Goal: Task Accomplishment & Management: Complete application form

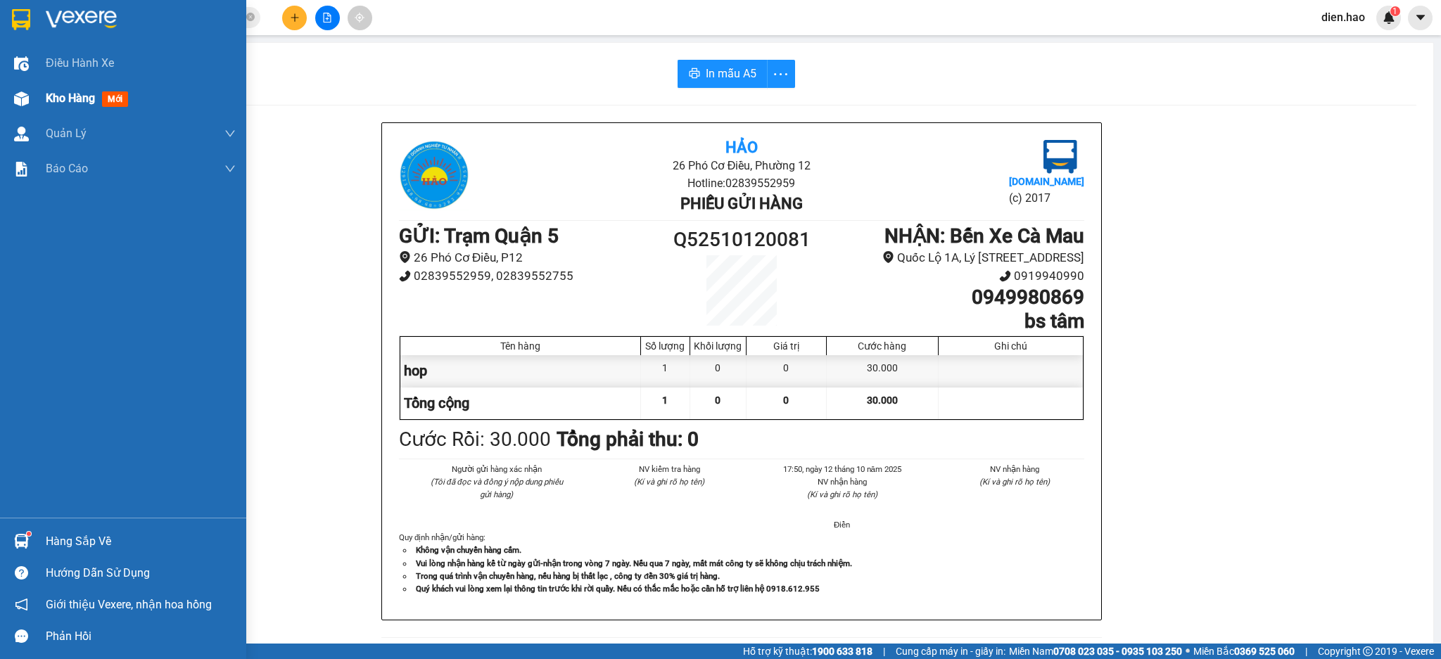
click at [80, 99] on span "Kho hàng" at bounding box center [70, 97] width 49 height 13
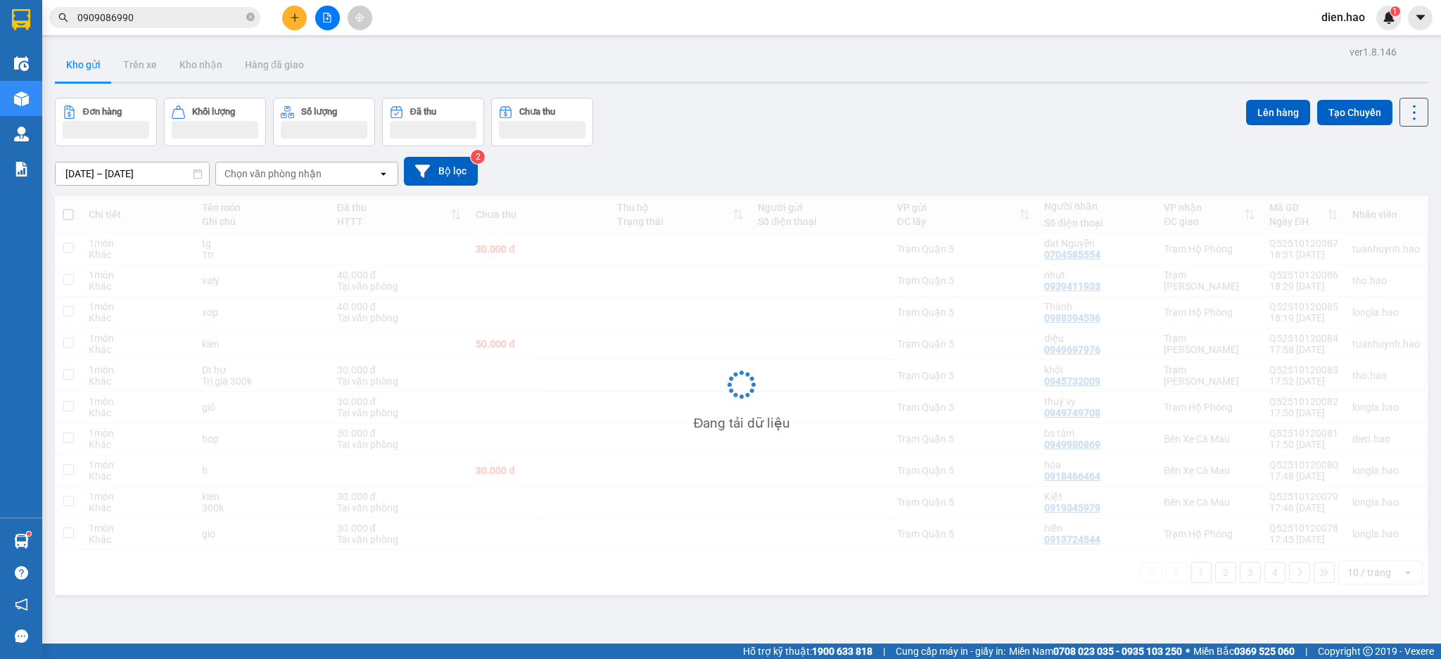
click at [304, 26] on div at bounding box center [327, 18] width 106 height 25
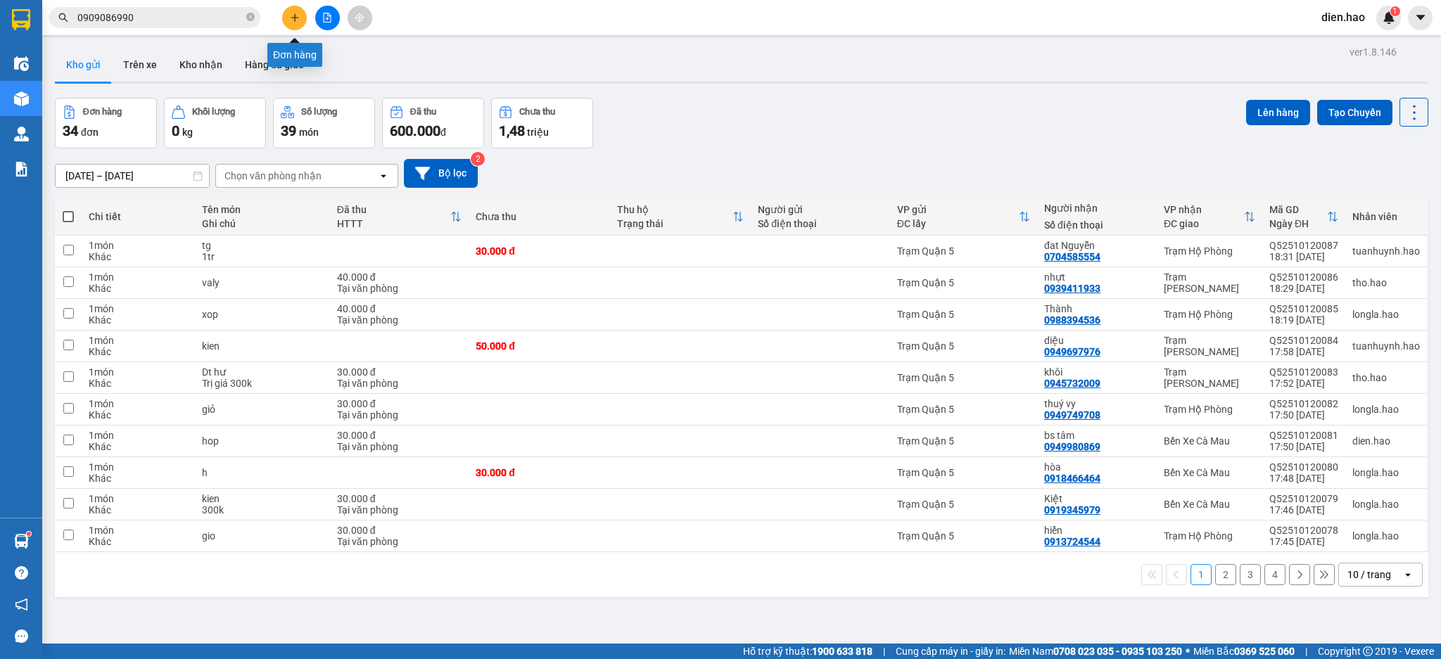
click at [291, 23] on button at bounding box center [294, 18] width 25 height 25
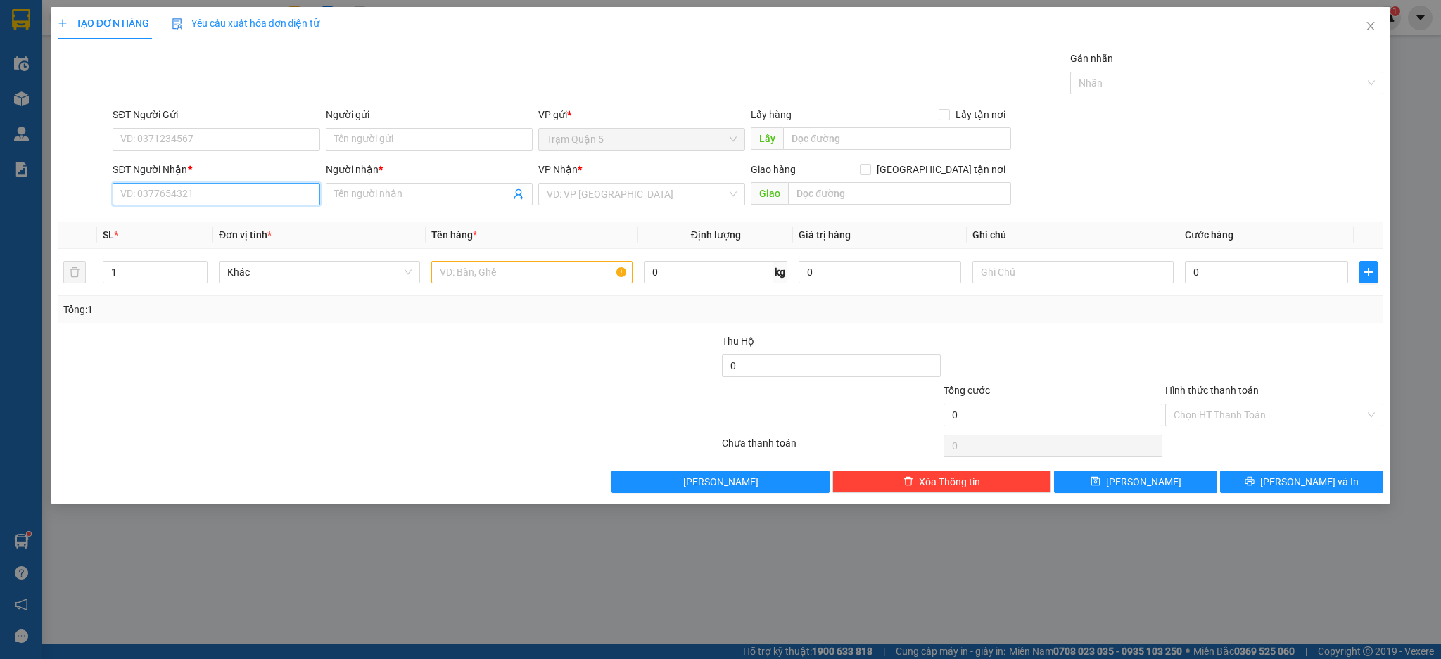
click at [265, 195] on input "SĐT Người Nhận *" at bounding box center [216, 194] width 207 height 23
click at [203, 204] on input "SĐT Người Nhận *" at bounding box center [216, 194] width 207 height 23
click at [223, 211] on div "Transit Pickup Surcharge Ids Transit Deliver Surcharge Ids Transit Deliver Surc…" at bounding box center [721, 272] width 1326 height 443
click at [233, 192] on input "SĐT Người Nhận *" at bounding box center [216, 194] width 207 height 23
type input "0919490194"
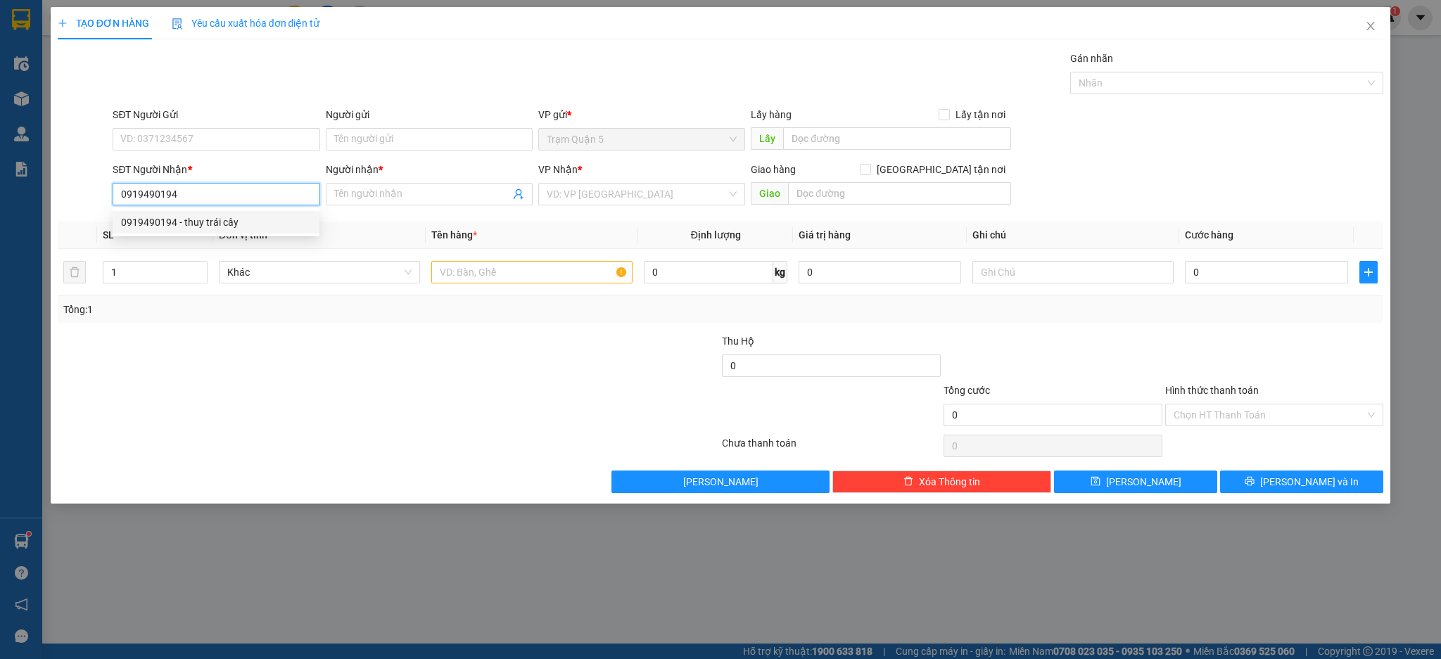
click at [244, 222] on div "0919490194 - thuy trái cây" at bounding box center [216, 222] width 190 height 15
type input "thuy trái cây"
type input "80.000"
type input "0919490194"
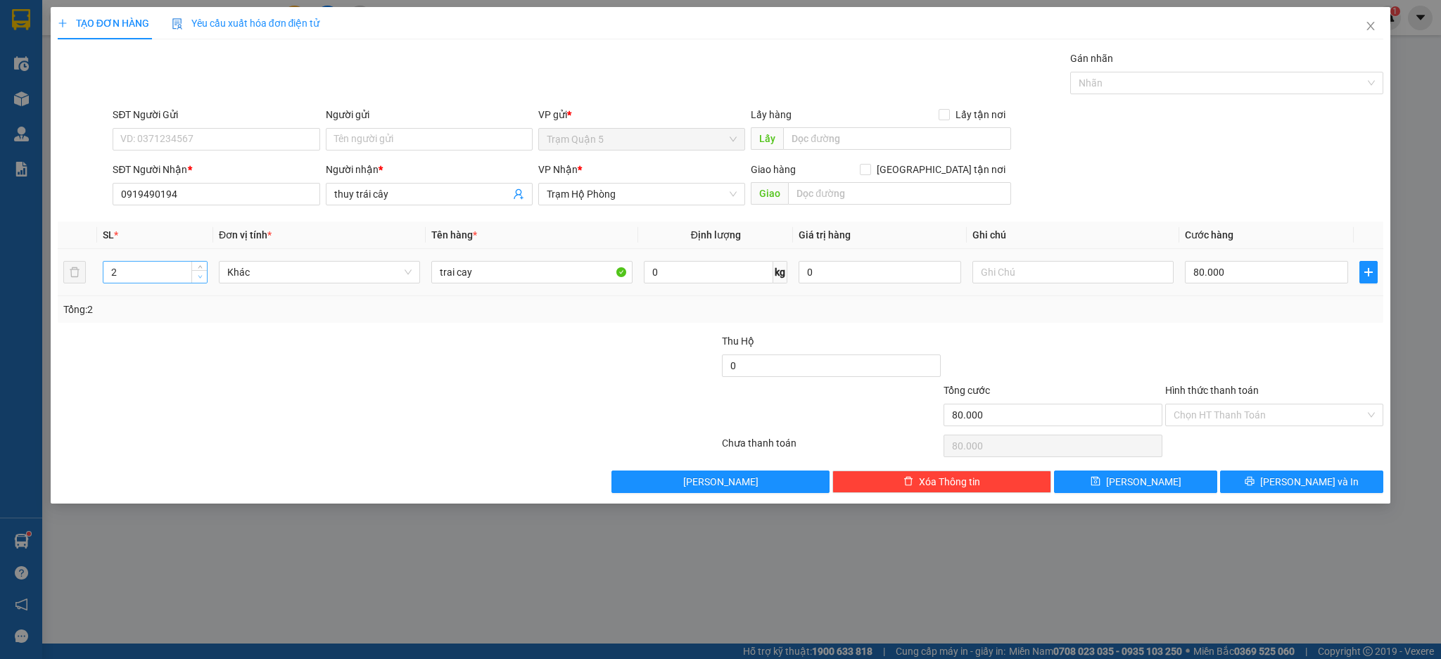
type input "1"
click at [199, 277] on icon "down" at bounding box center [200, 276] width 5 height 5
click at [1276, 281] on input "80.000" at bounding box center [1266, 272] width 163 height 23
type input "0"
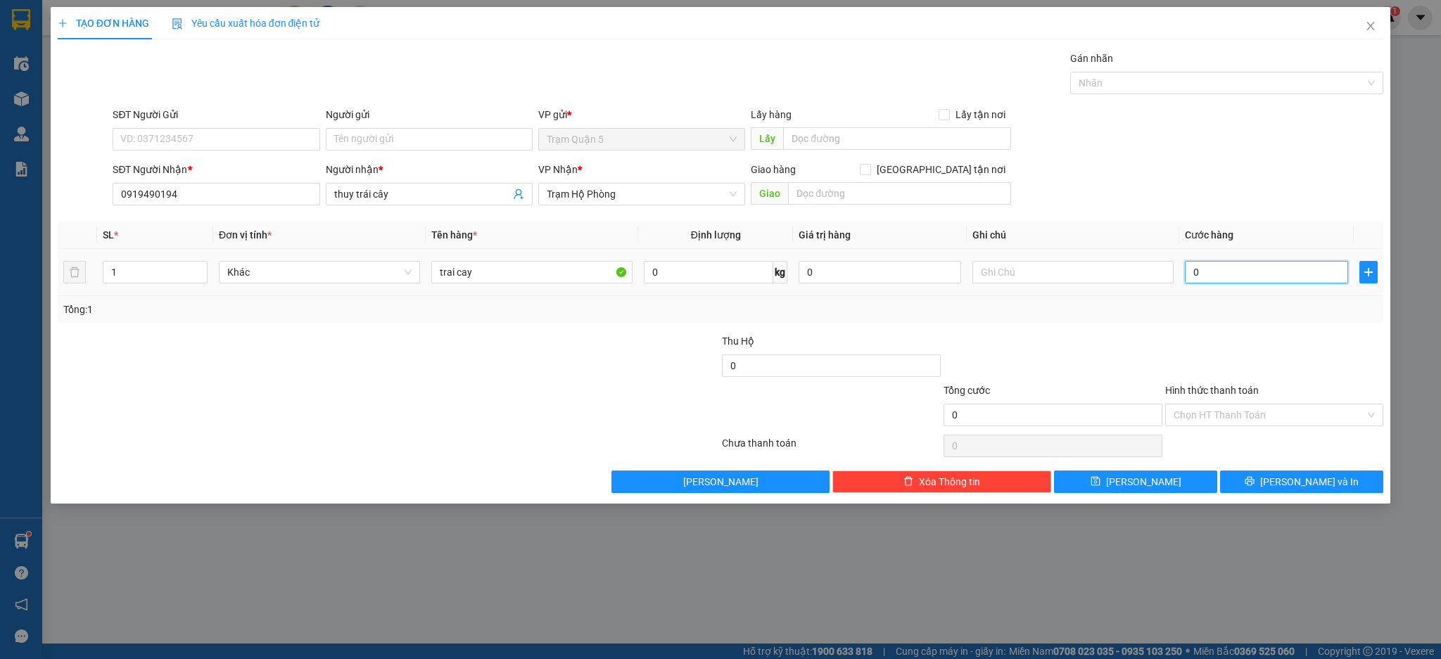
type input "0"
type input "4"
type input "0.040"
type input "40"
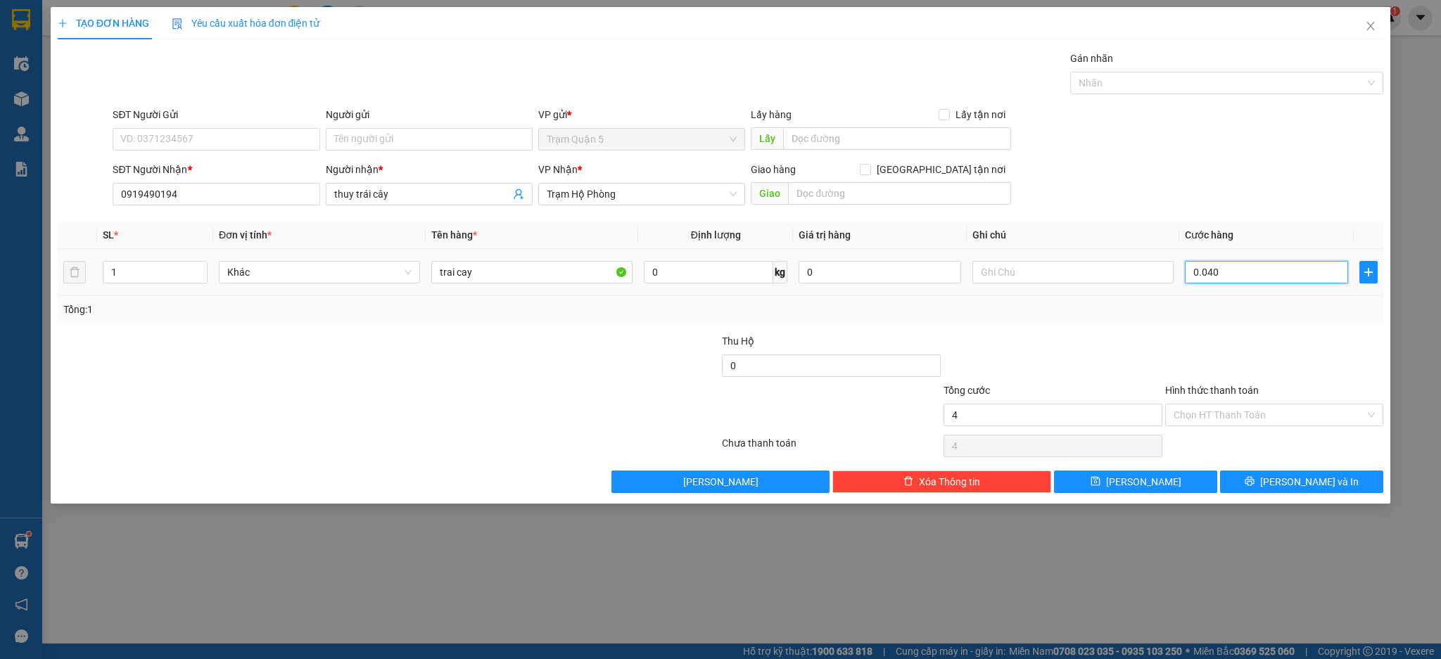
type input "40"
type input "0.040"
type input "40.000"
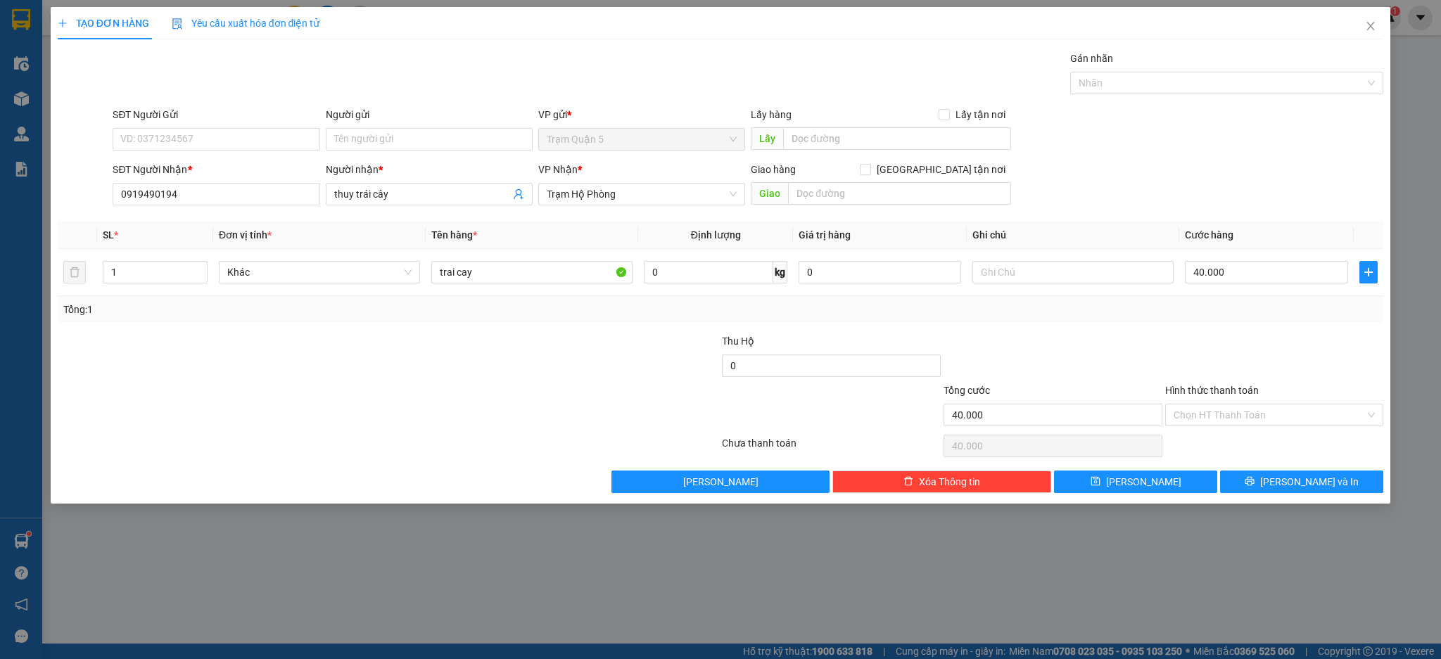
click at [1352, 300] on div "Tổng: 1" at bounding box center [721, 309] width 1326 height 27
click at [1299, 481] on span "[PERSON_NAME] và In" at bounding box center [1309, 481] width 99 height 15
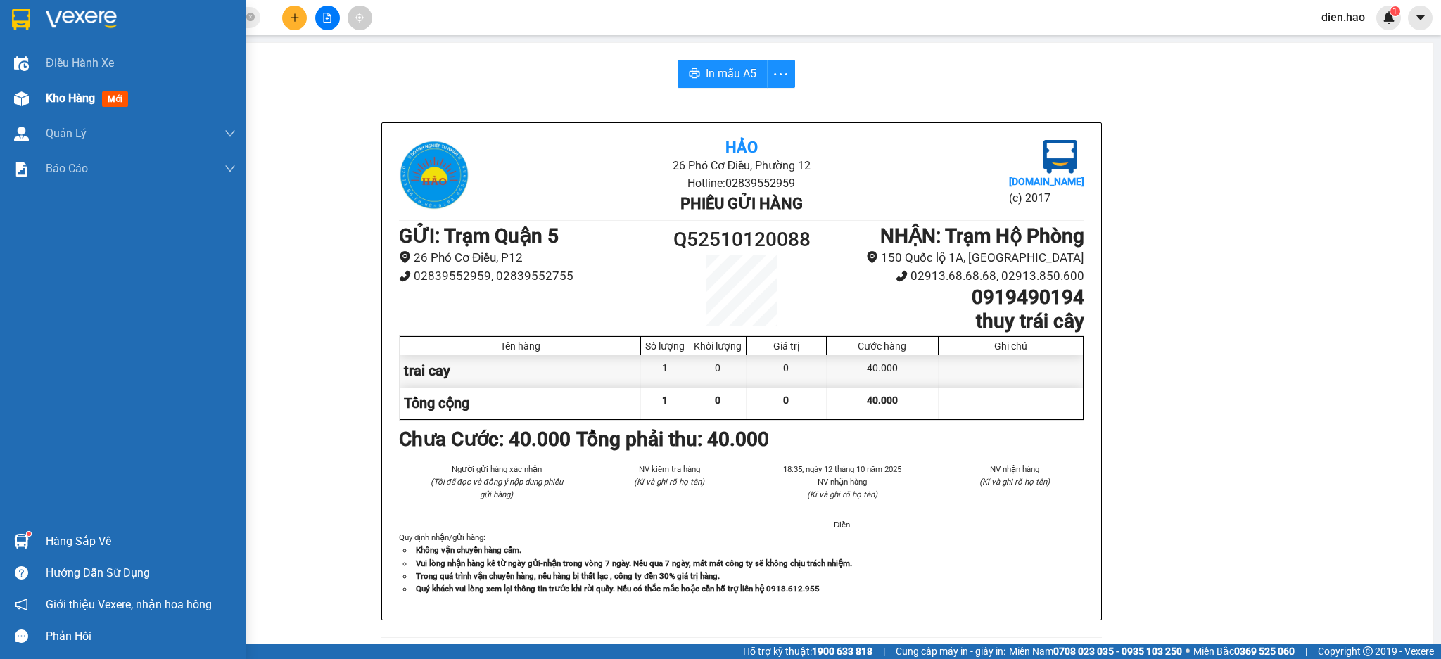
click at [65, 98] on span "Kho hàng" at bounding box center [70, 97] width 49 height 13
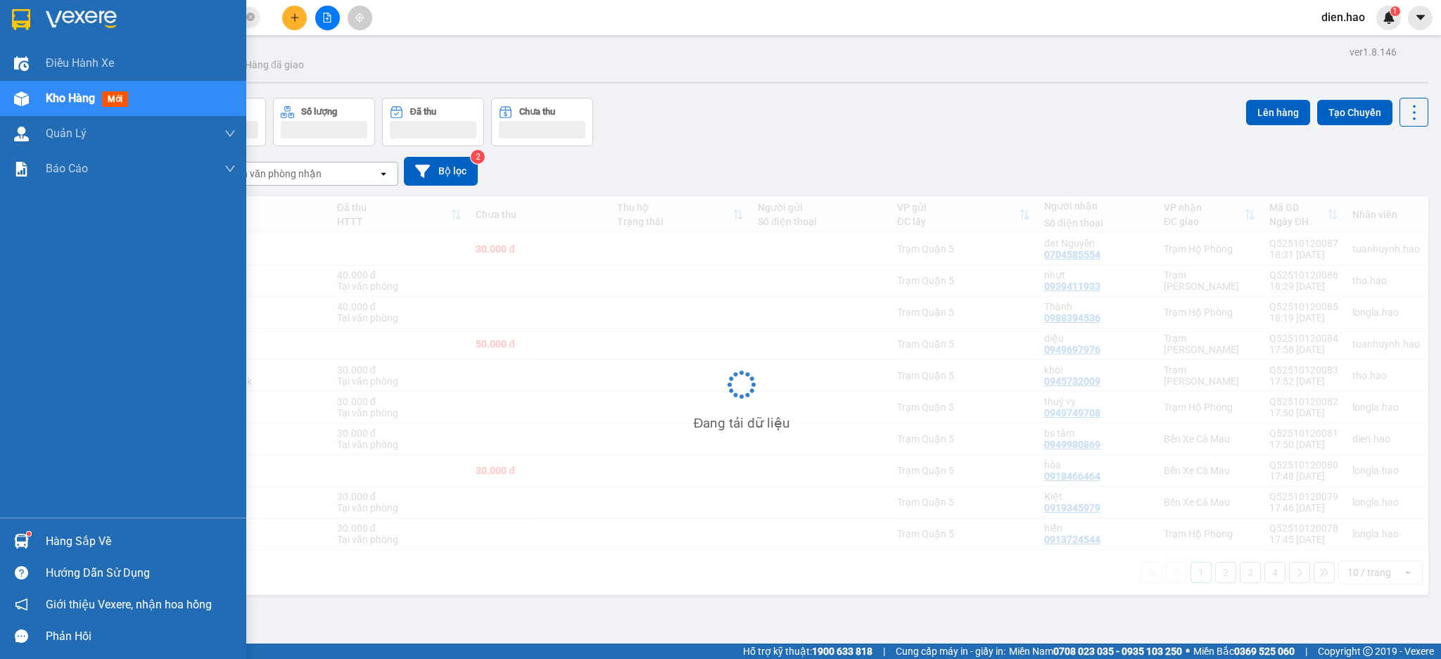
click at [65, 98] on span "Kho hàng" at bounding box center [70, 97] width 49 height 13
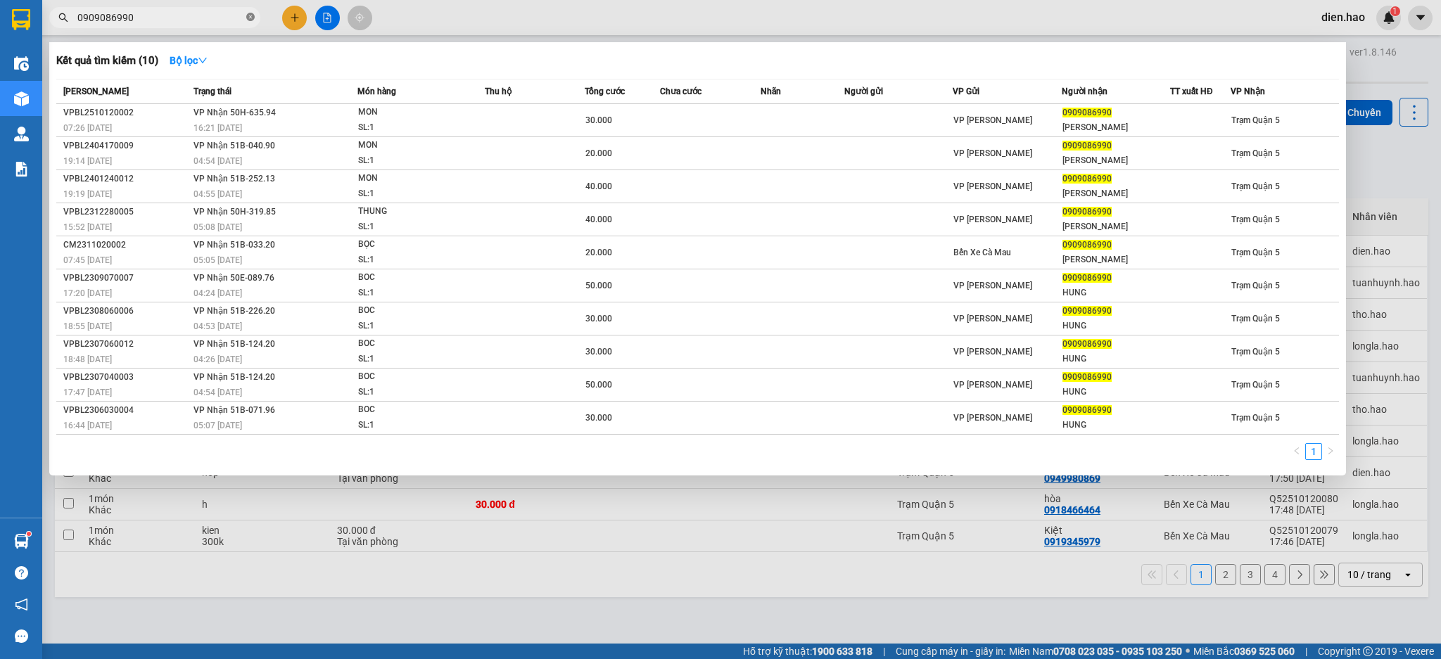
drag, startPoint x: 248, startPoint y: 18, endPoint x: 238, endPoint y: 18, distance: 9.9
click at [248, 18] on icon "close-circle" at bounding box center [250, 17] width 8 height 8
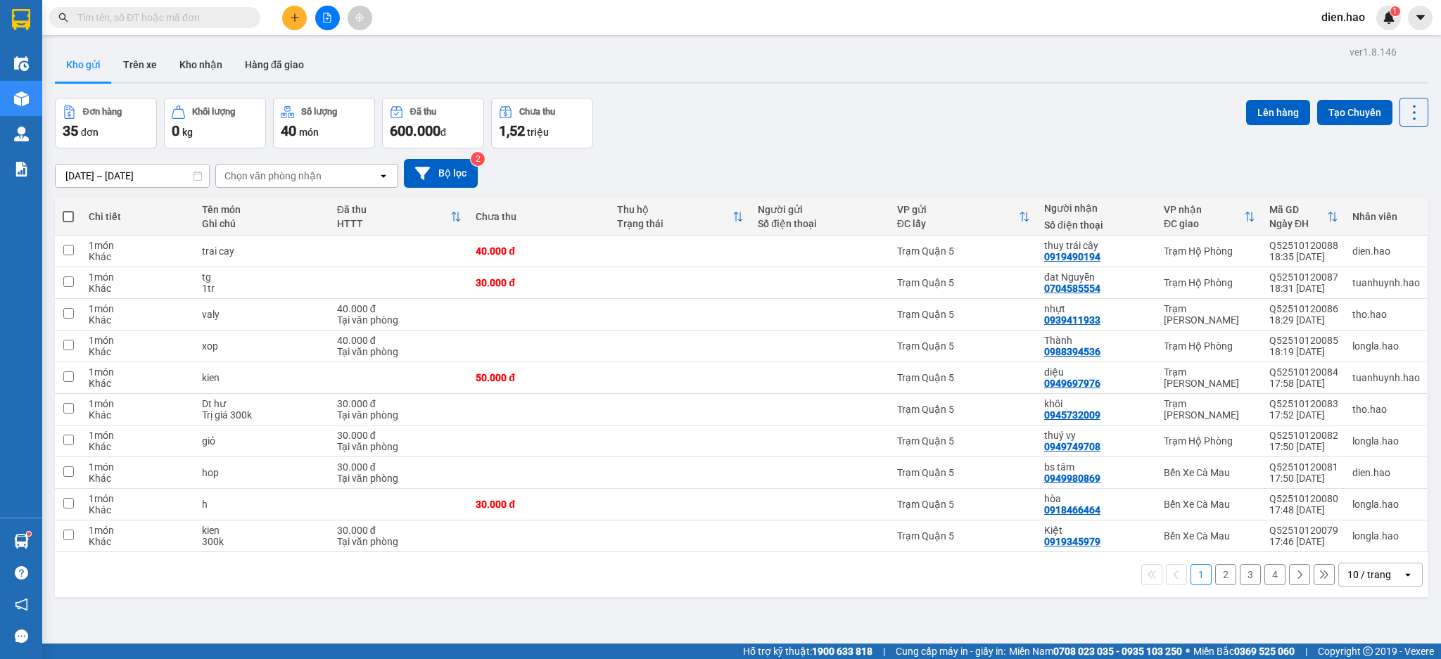
click at [234, 18] on input "text" at bounding box center [160, 17] width 166 height 15
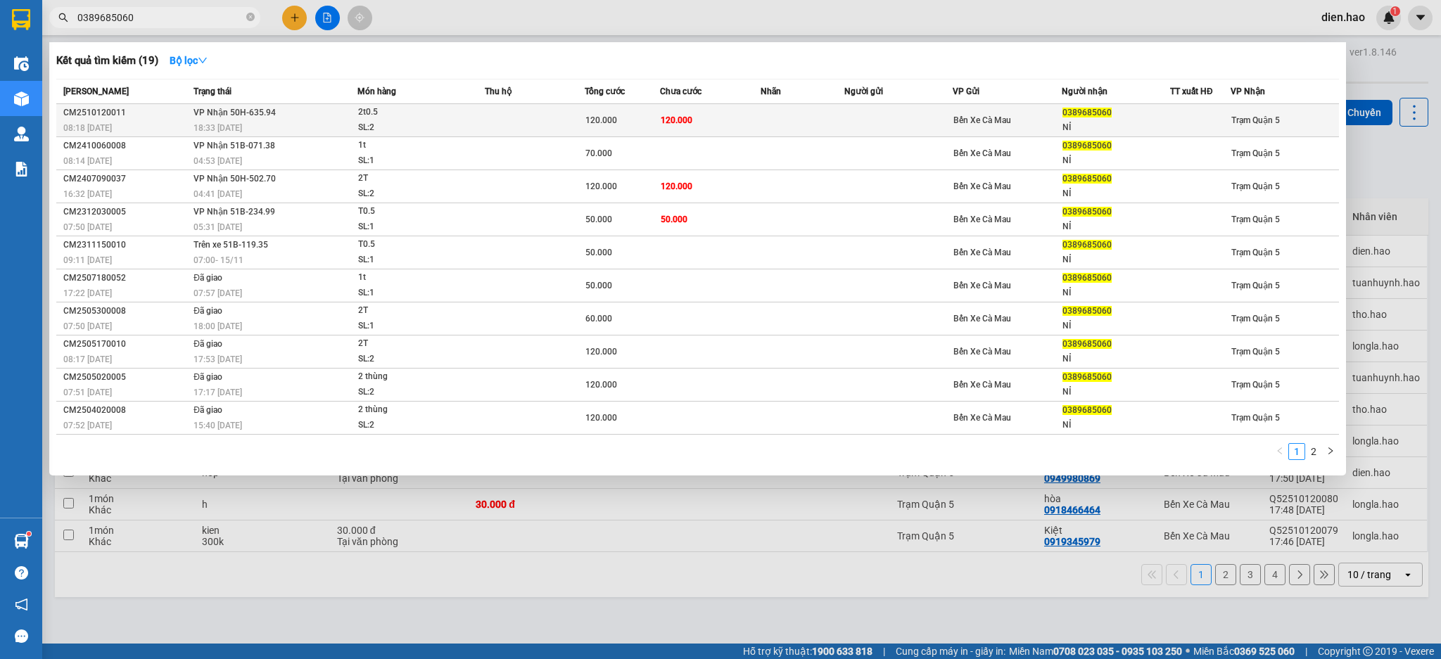
type input "0389685060"
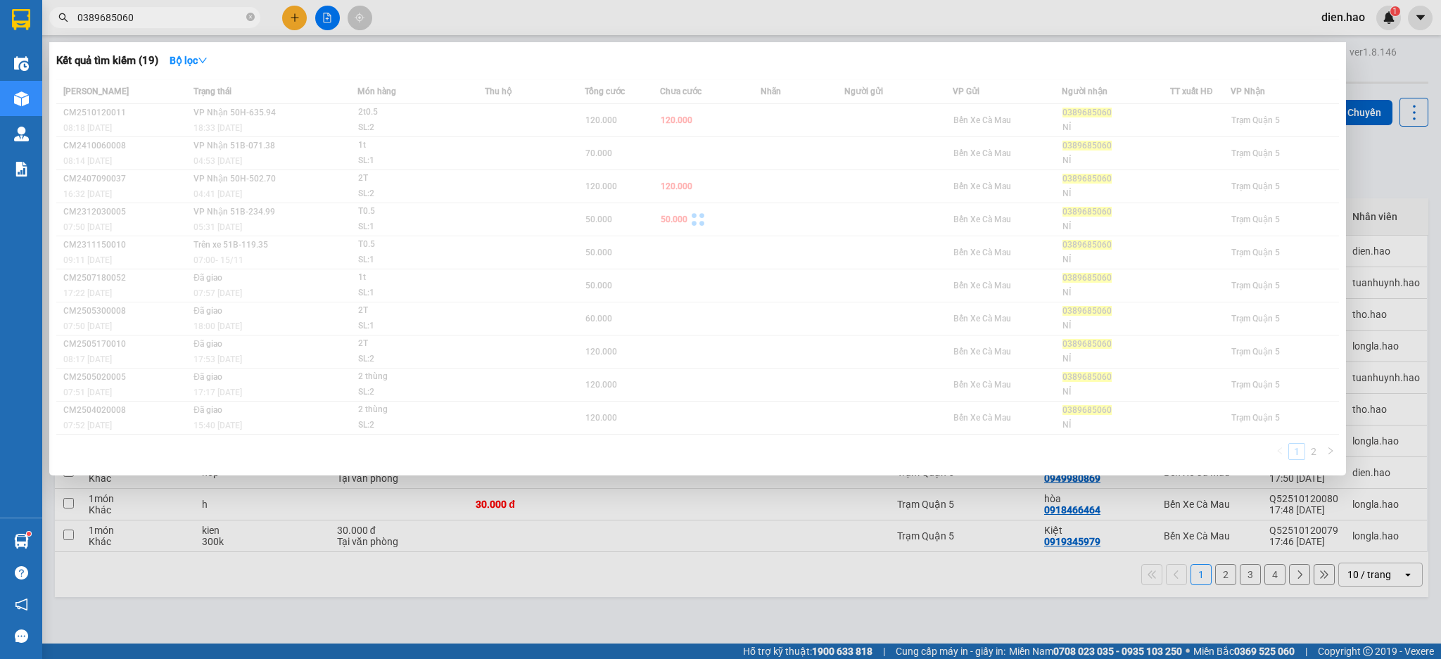
click at [519, 130] on div "Mã ĐH Trạng thái Món hàng Thu hộ Tổng cước Chưa cước Nhãn Người gửi VP Gửi Ngườ…" at bounding box center [697, 274] width 1283 height 390
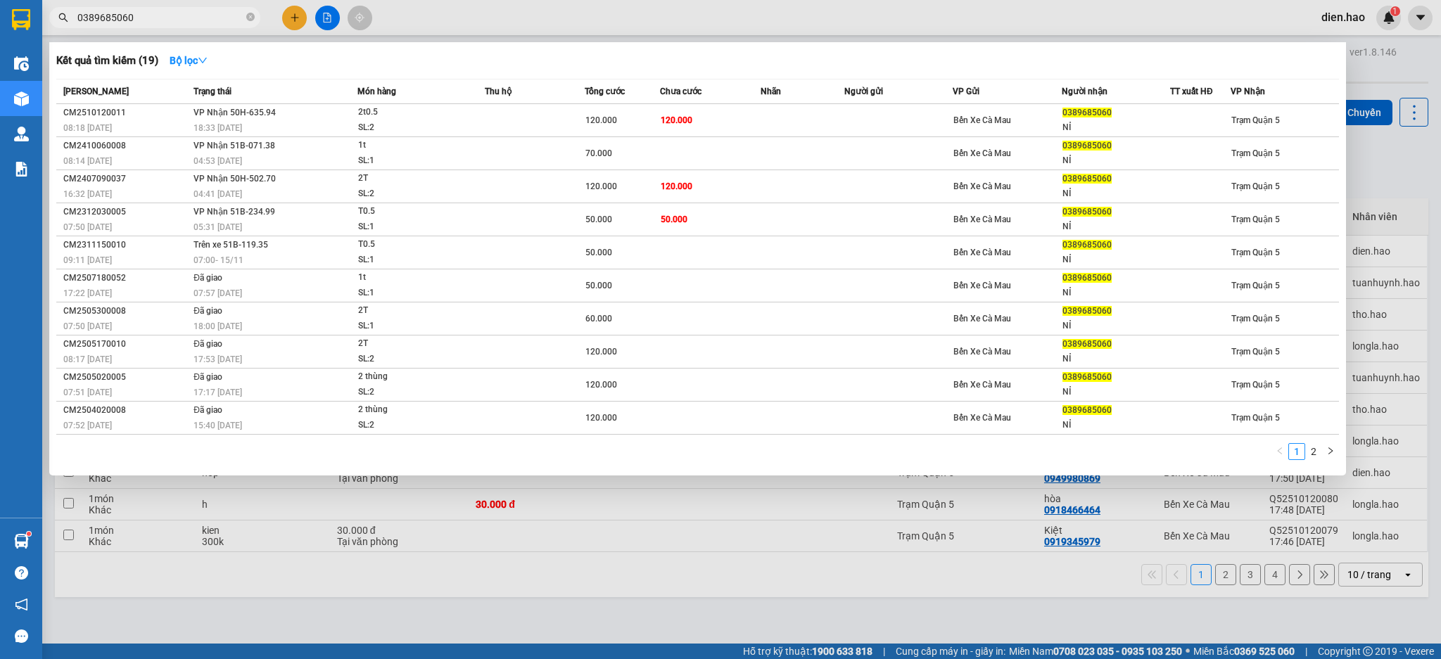
click at [441, 98] on div "Món hàng" at bounding box center [420, 91] width 127 height 15
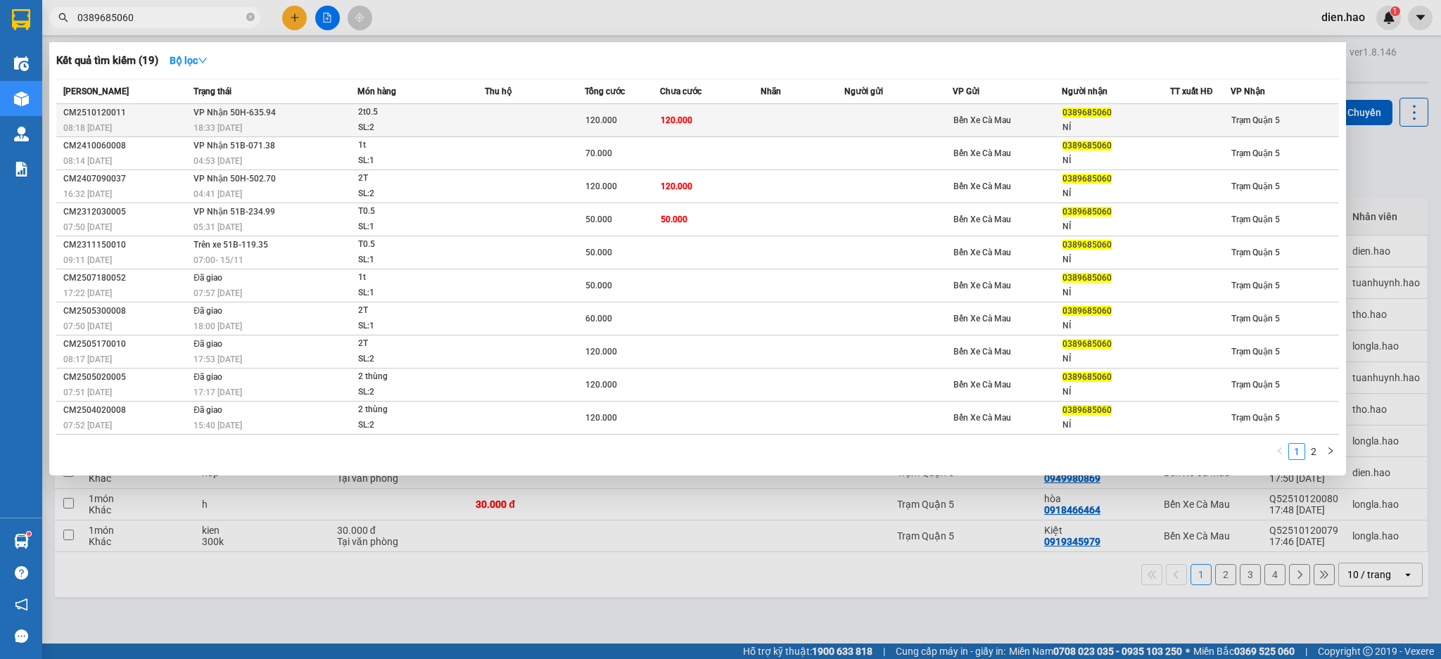
click at [449, 123] on div "SL: 2" at bounding box center [411, 127] width 106 height 15
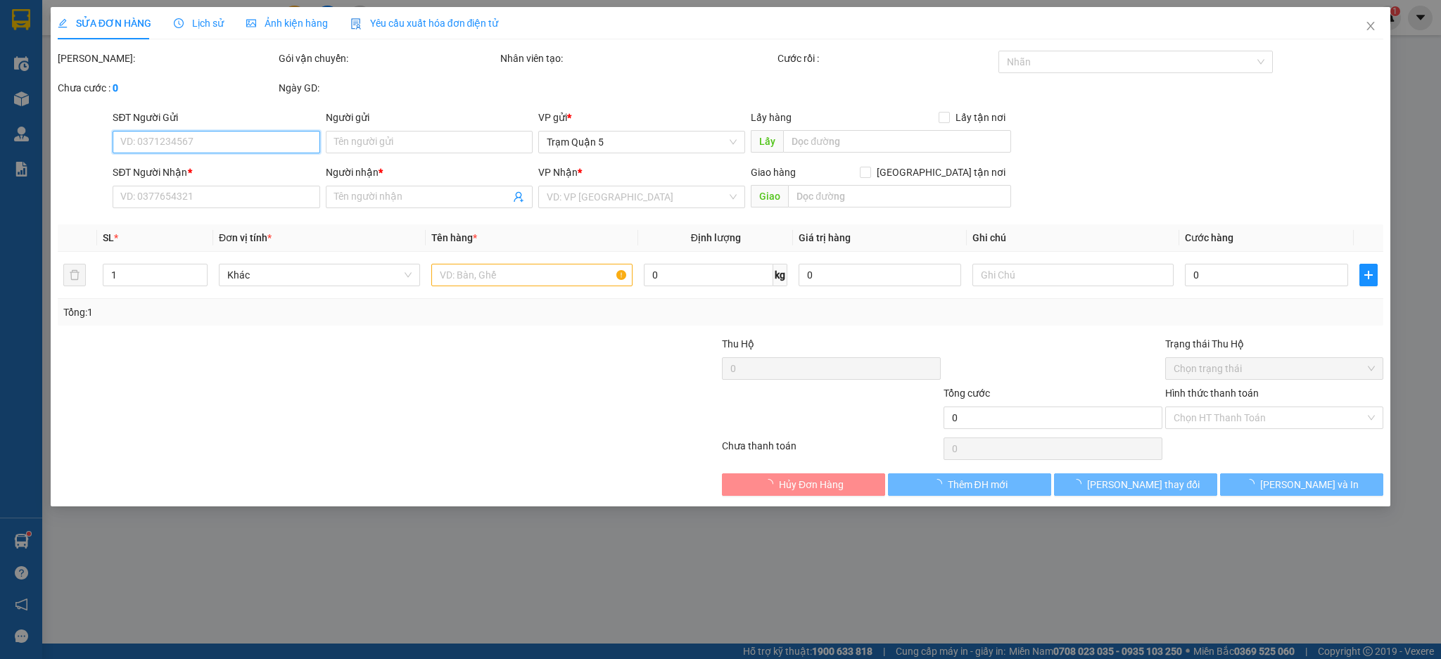
type input "0389685060"
type input "NỈ"
type input "120.000"
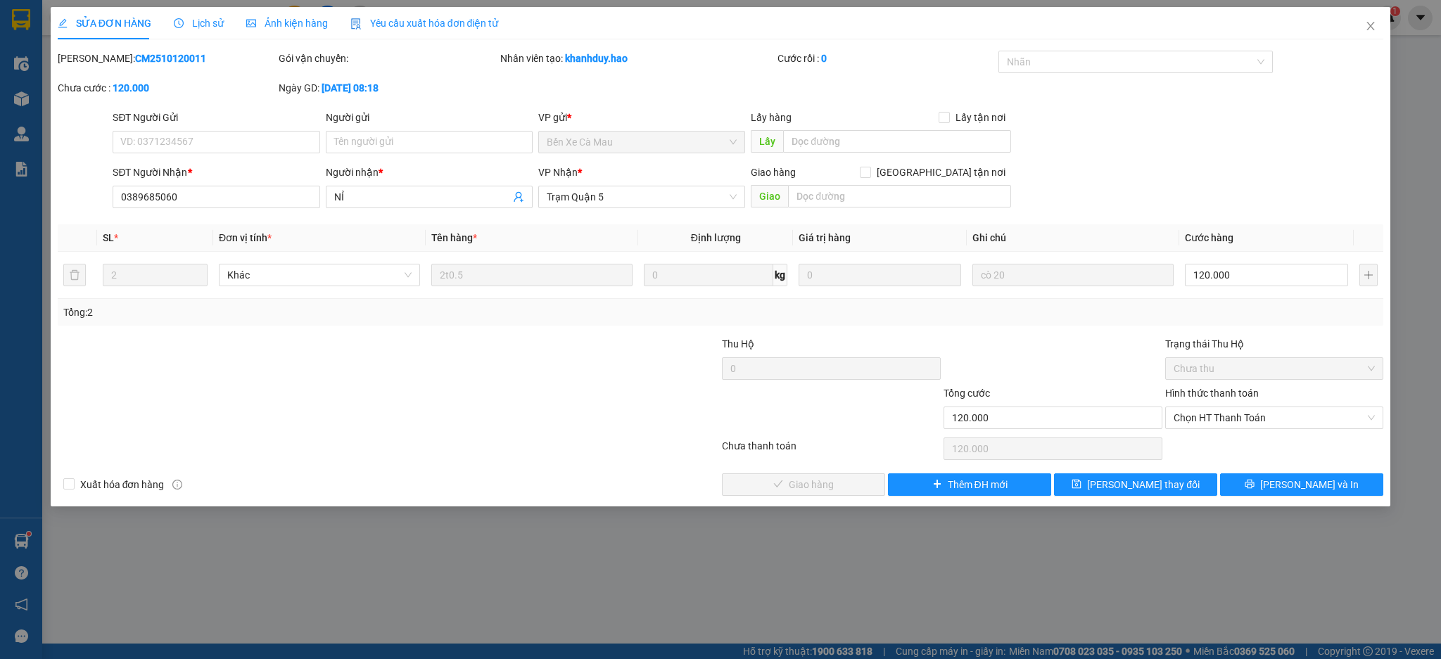
click at [286, 30] on div "Ảnh kiện hàng" at bounding box center [287, 22] width 82 height 15
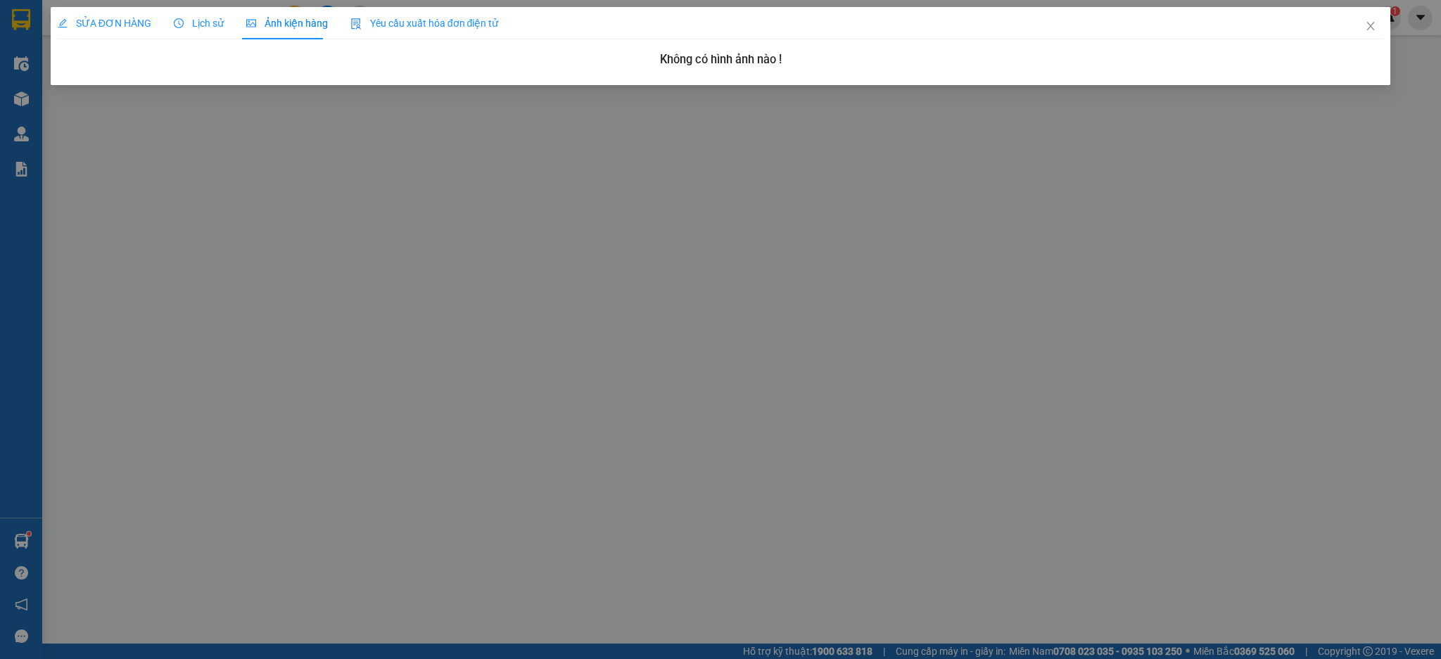
click at [91, 23] on span "SỬA ĐƠN HÀNG" at bounding box center [105, 23] width 94 height 11
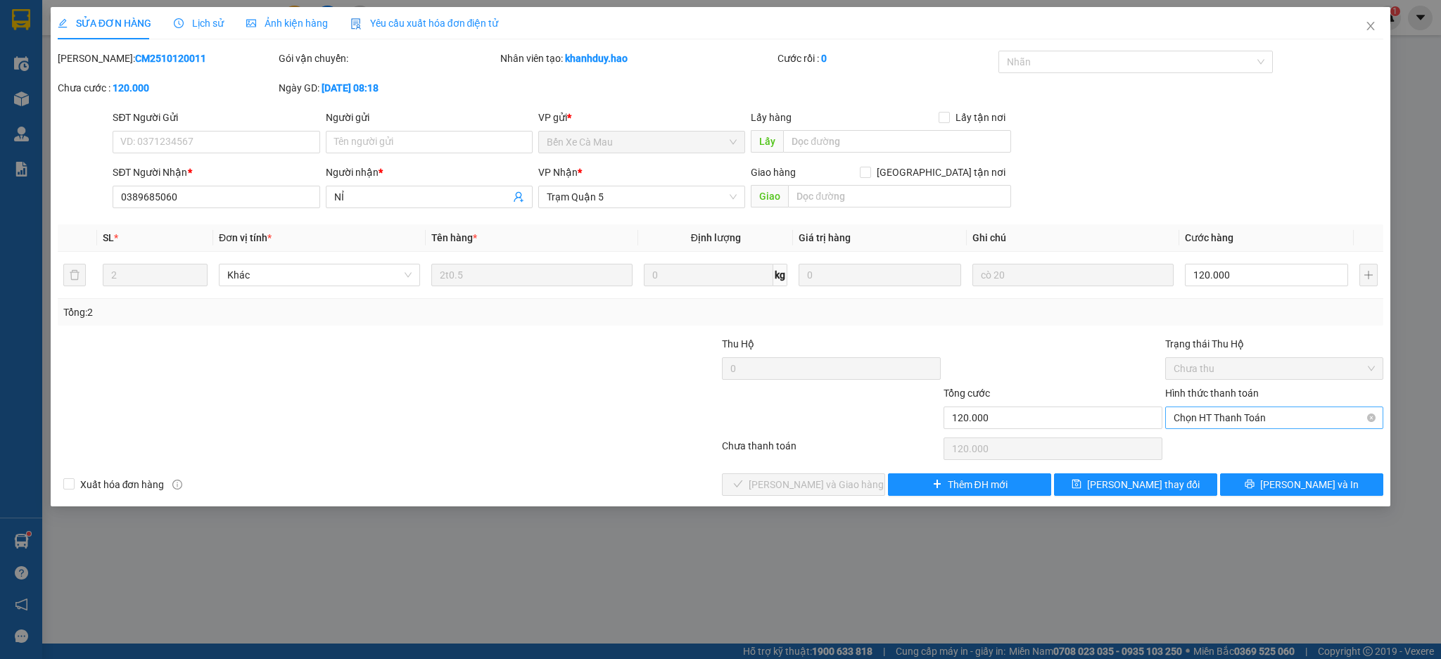
click at [1190, 413] on span "Chọn HT Thanh Toán" at bounding box center [1275, 417] width 202 height 21
click at [1197, 440] on div "Tại văn phòng" at bounding box center [1275, 445] width 202 height 15
type input "0"
click at [854, 484] on button "[PERSON_NAME] và Giao hàng" at bounding box center [803, 485] width 163 height 23
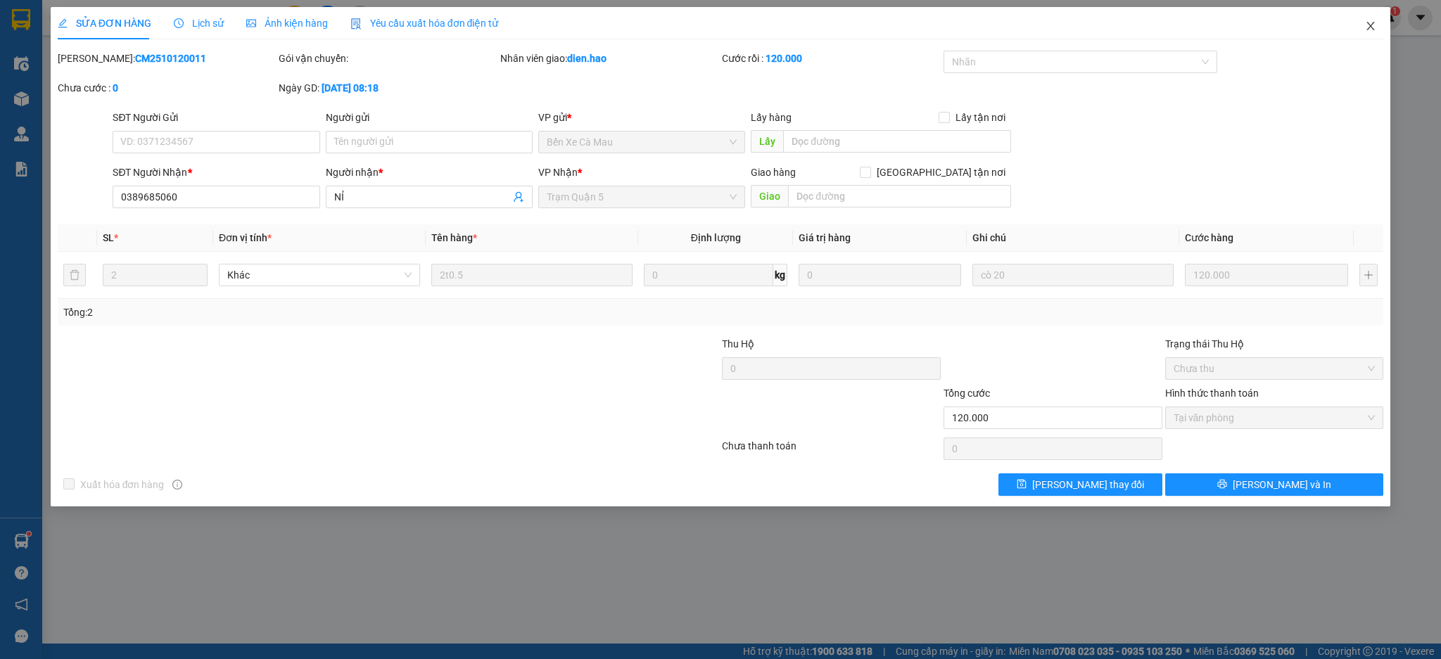
click at [1360, 30] on span "Close" at bounding box center [1370, 26] width 39 height 39
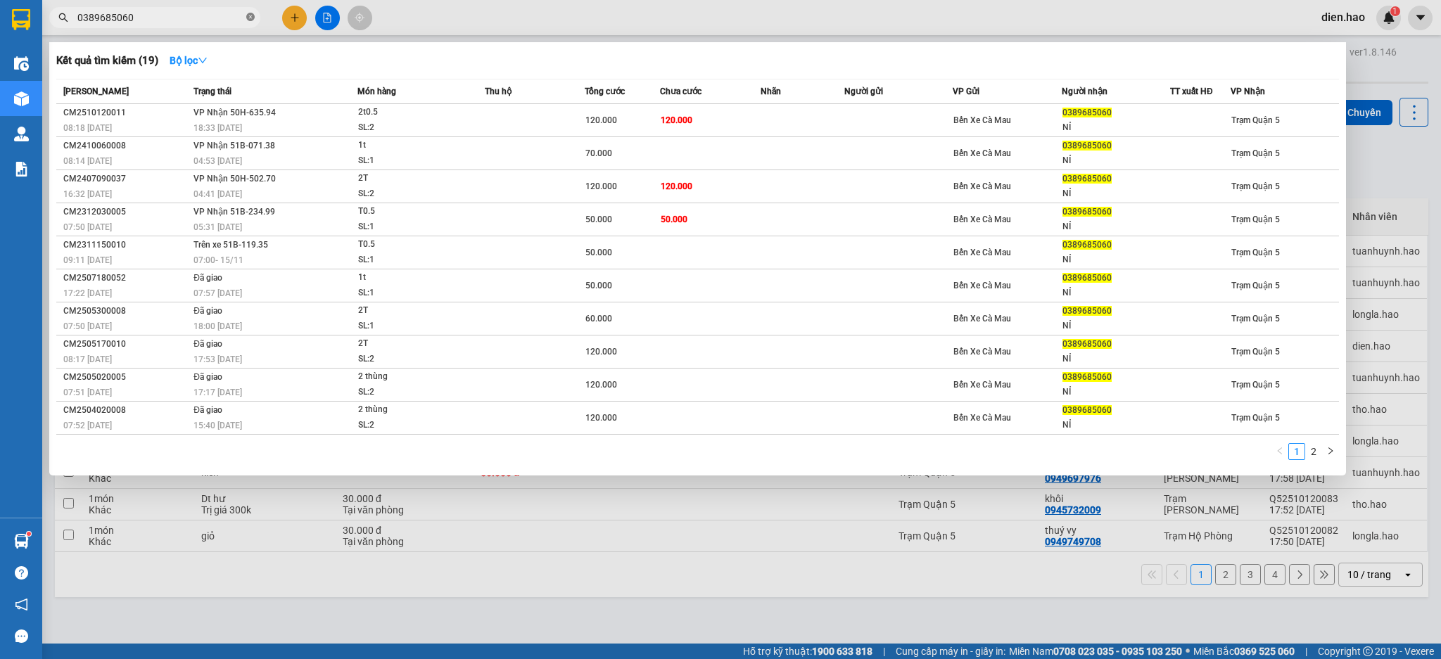
click at [248, 11] on span at bounding box center [250, 17] width 8 height 13
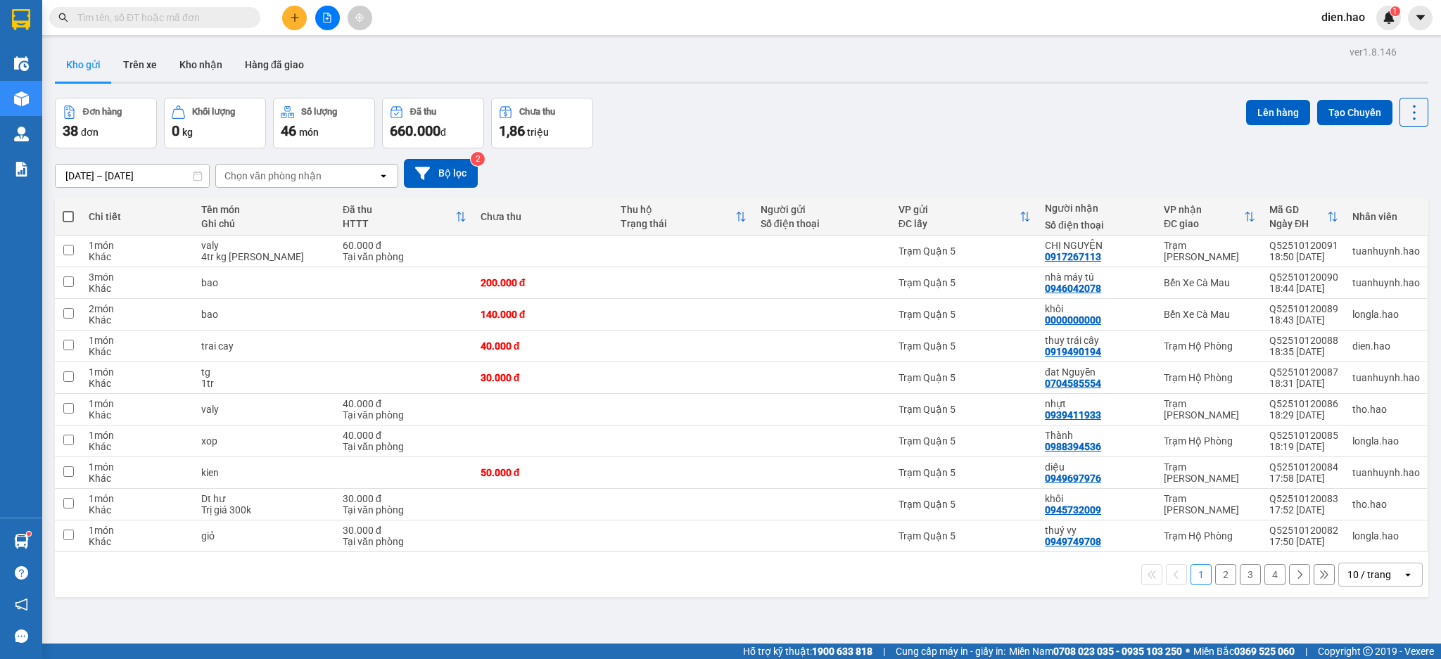
click at [206, 10] on input "text" at bounding box center [160, 17] width 166 height 15
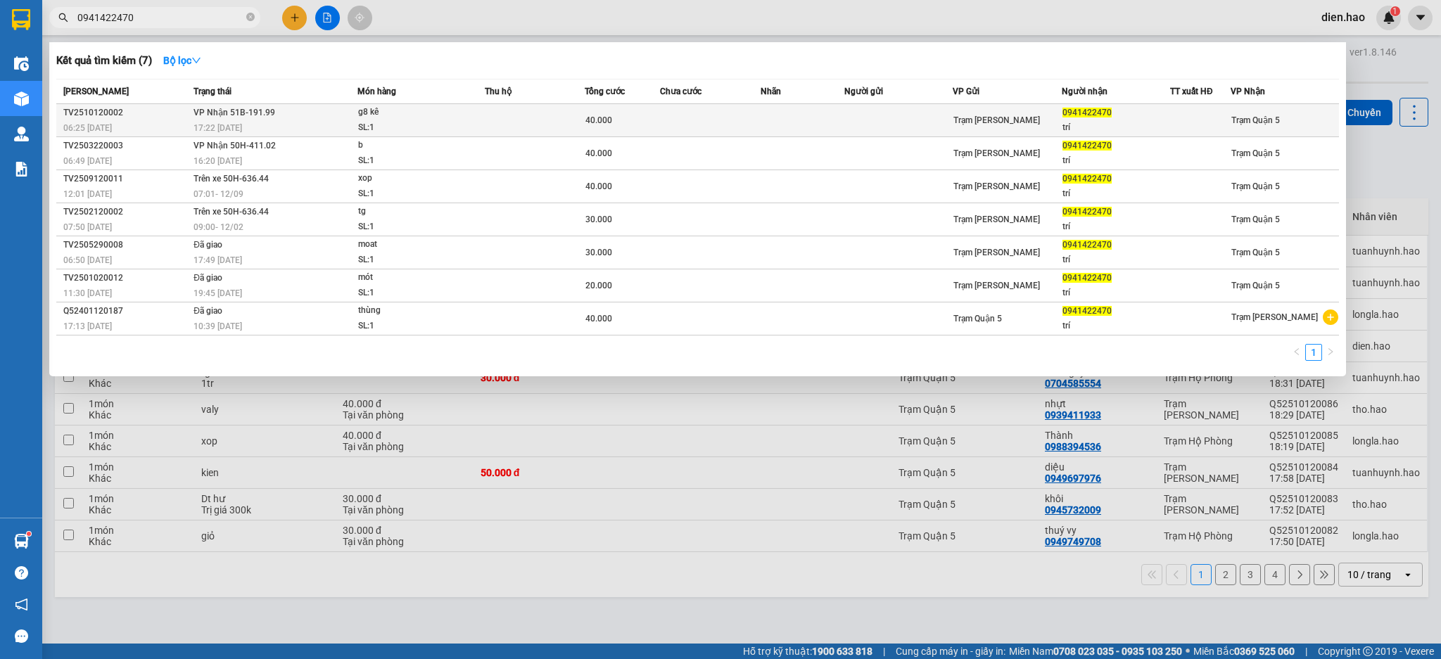
type input "0941422470"
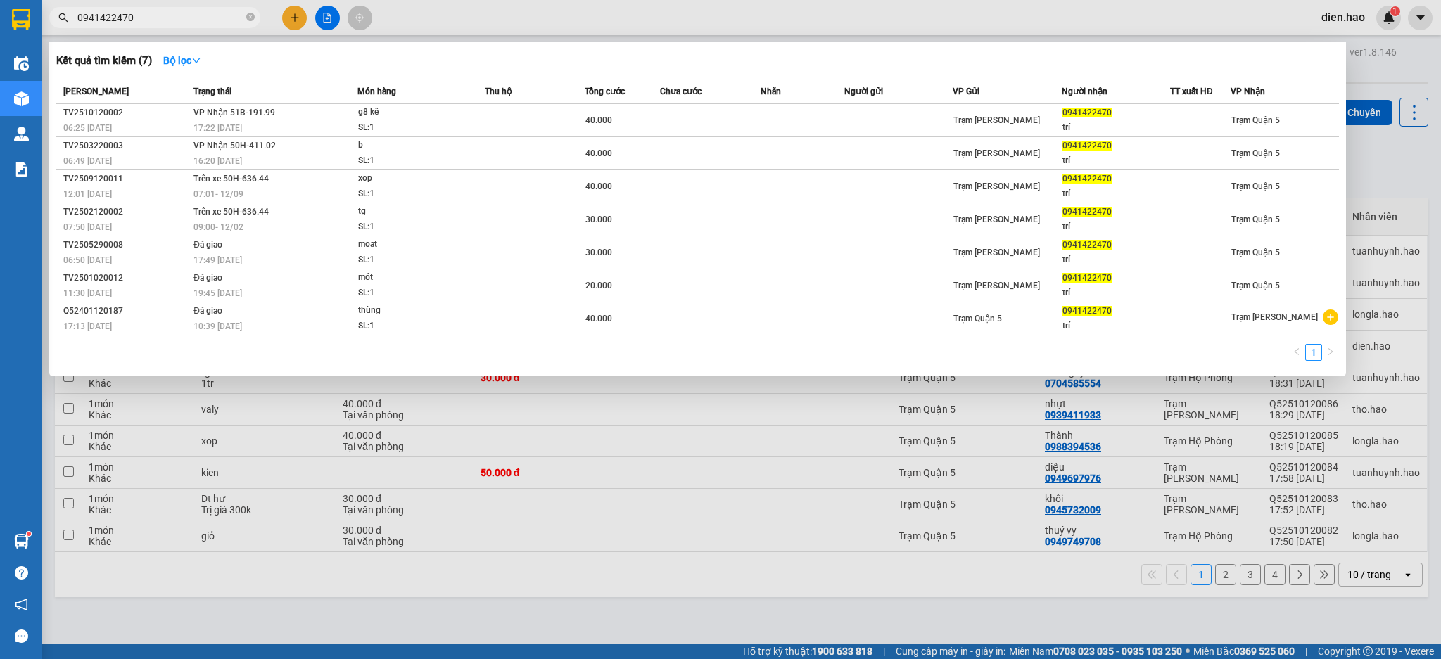
click at [572, 119] on td at bounding box center [535, 120] width 101 height 33
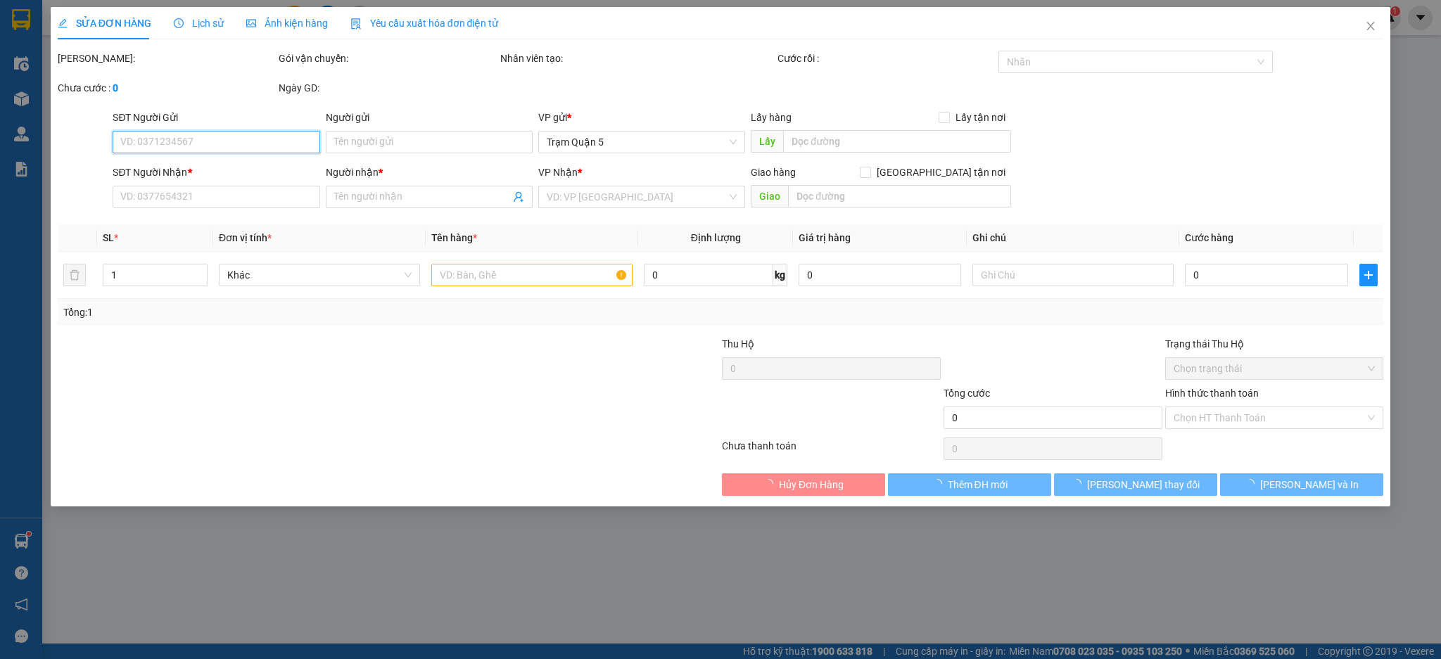
type input "0941422470"
type input "trí"
type input "40.000"
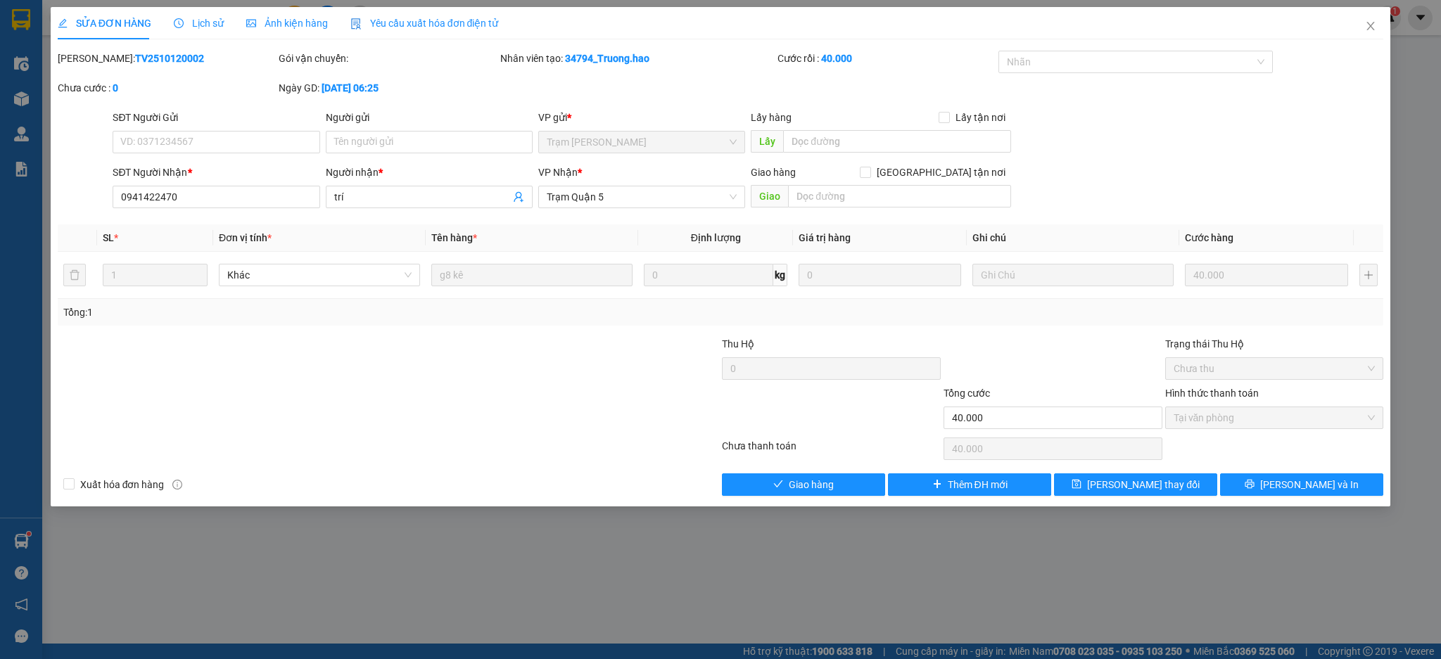
click at [302, 24] on span "Ảnh kiện hàng" at bounding box center [287, 23] width 82 height 11
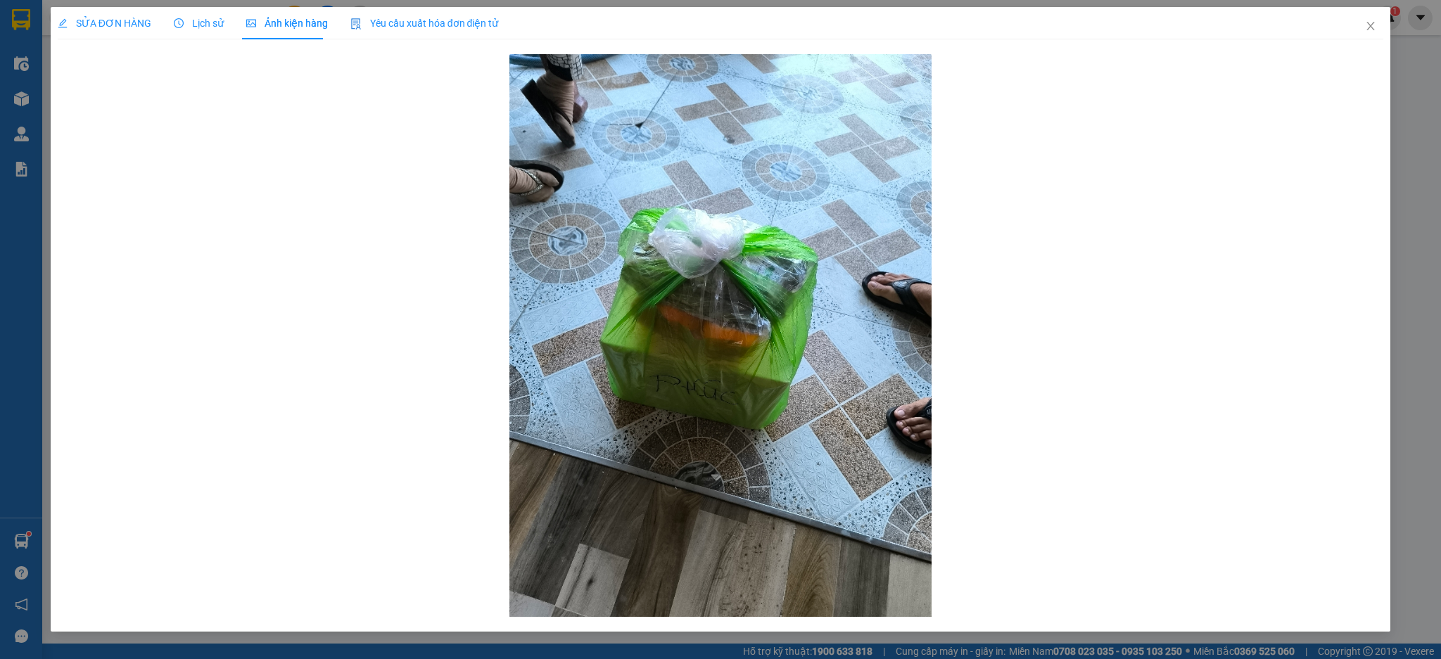
click at [211, 25] on span "Lịch sử" at bounding box center [199, 23] width 50 height 11
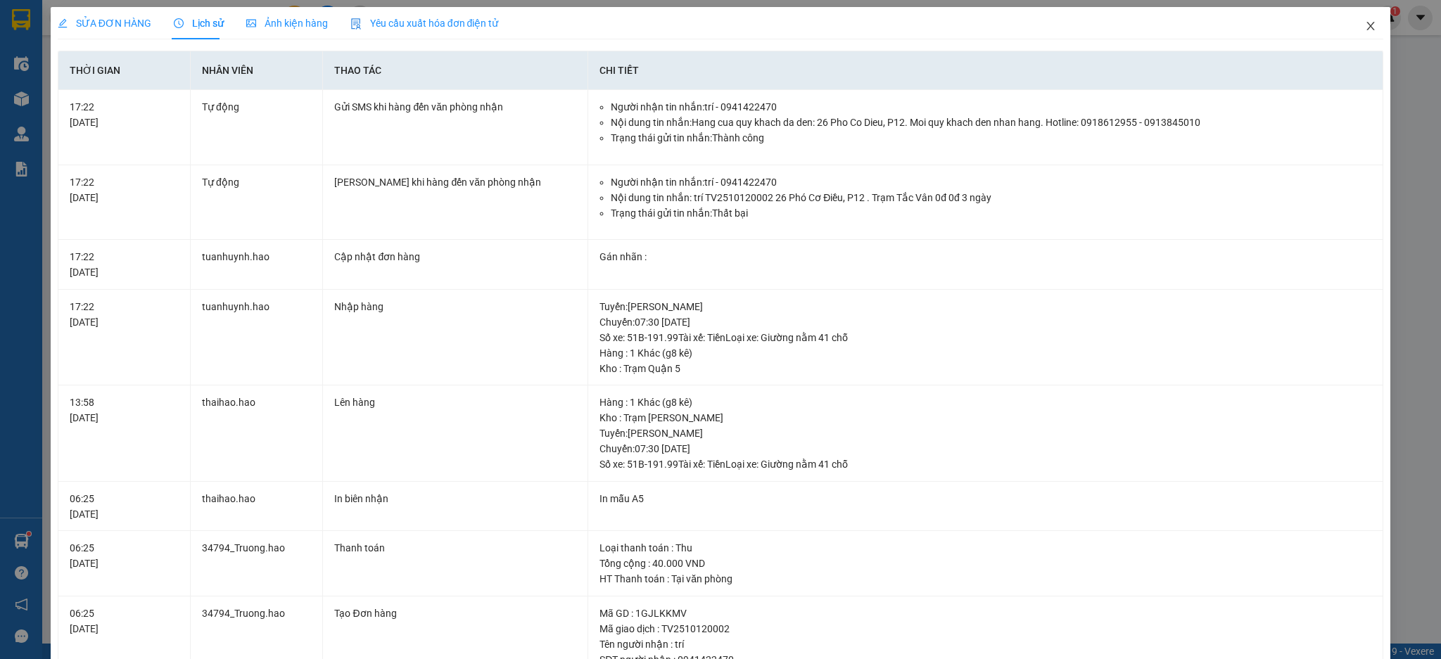
click at [1366, 41] on span "Close" at bounding box center [1370, 26] width 39 height 39
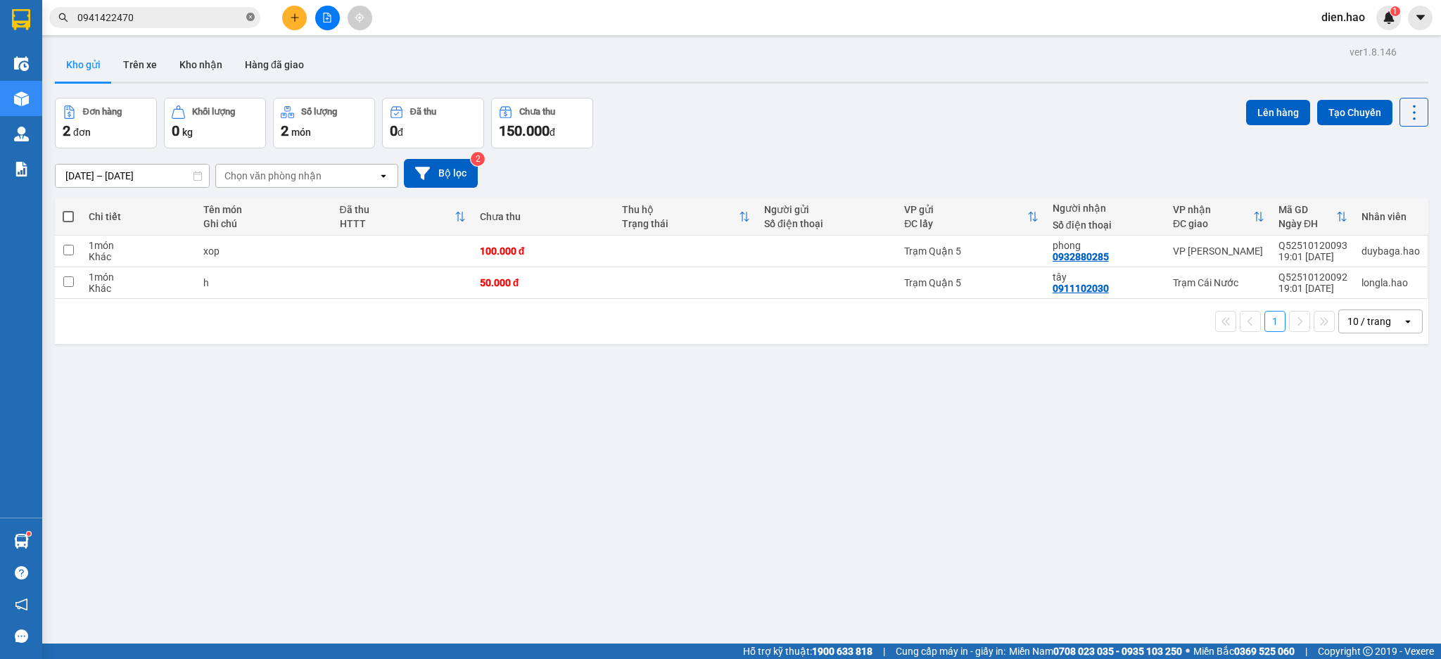
drag, startPoint x: 248, startPoint y: 21, endPoint x: 230, endPoint y: 12, distance: 20.5
click at [246, 21] on icon "close-circle" at bounding box center [250, 17] width 8 height 8
click at [221, 11] on input "text" at bounding box center [160, 17] width 166 height 15
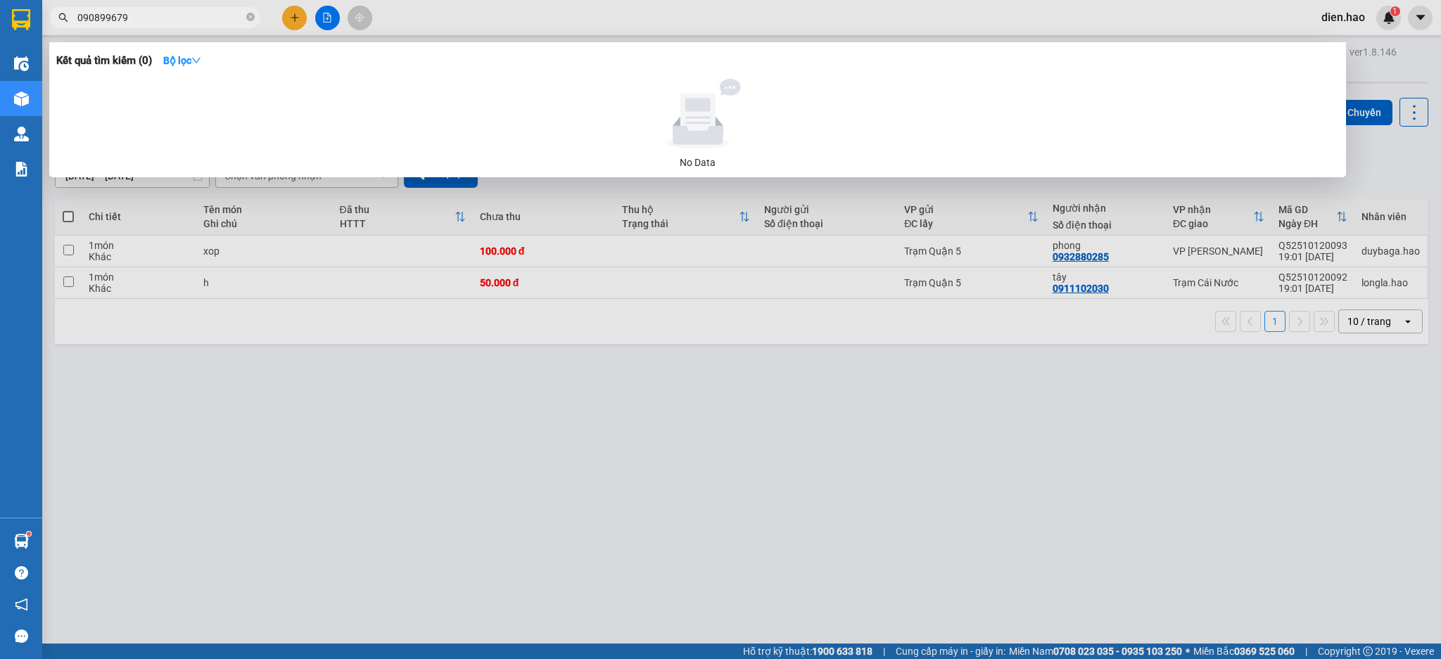
click at [110, 20] on input "090899679" at bounding box center [160, 17] width 166 height 15
click at [105, 15] on input "090898679" at bounding box center [160, 17] width 166 height 15
type input "0908998679"
click at [251, 29] on div at bounding box center [720, 329] width 1441 height 659
